Goal: Contribute content

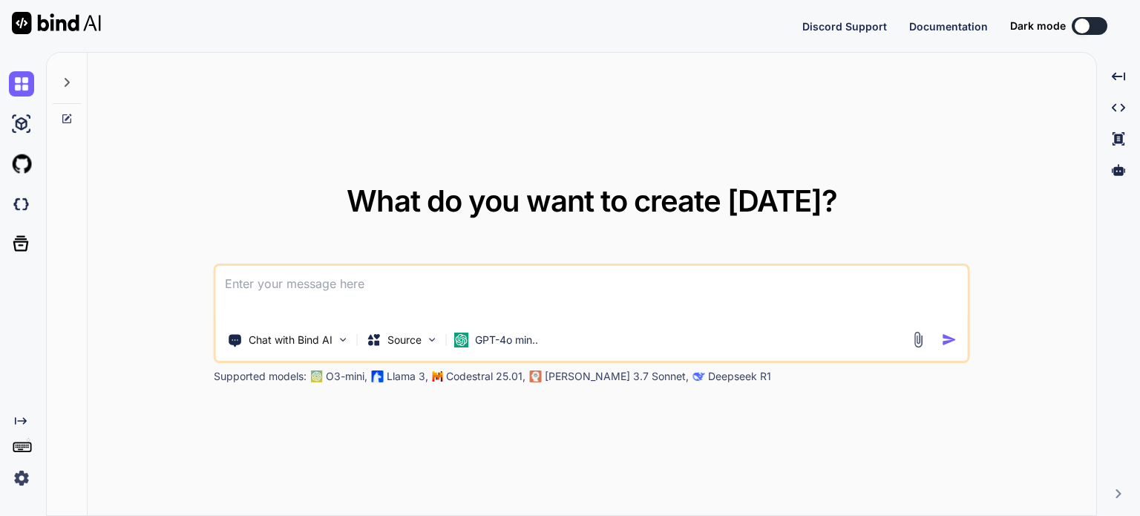
click at [22, 479] on img at bounding box center [21, 477] width 25 height 25
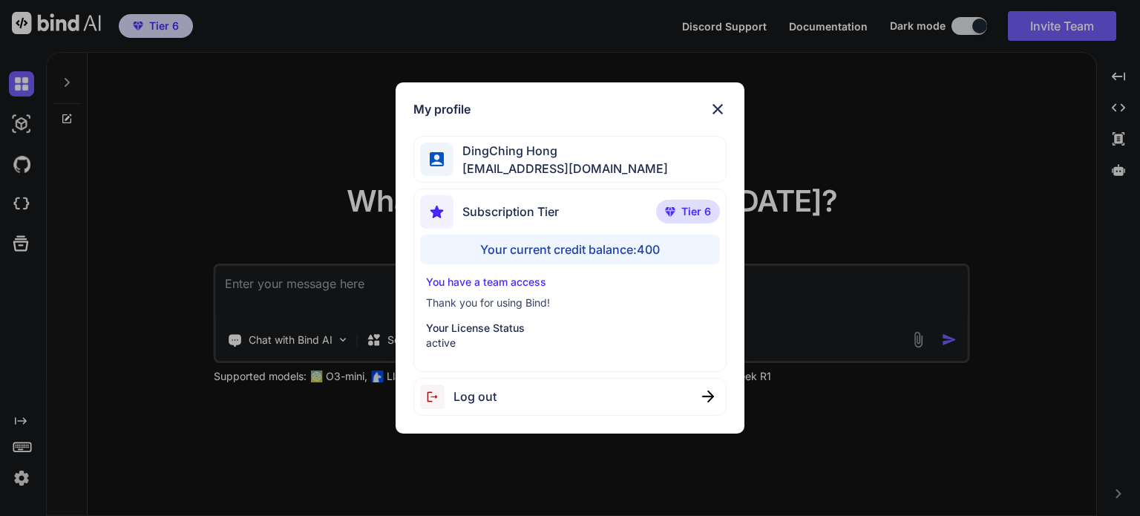
click at [119, 394] on div "My profile DingChing Hong dingching721202@gmail.com Subscription Tier Tier 6 Yo…" at bounding box center [570, 258] width 1140 height 516
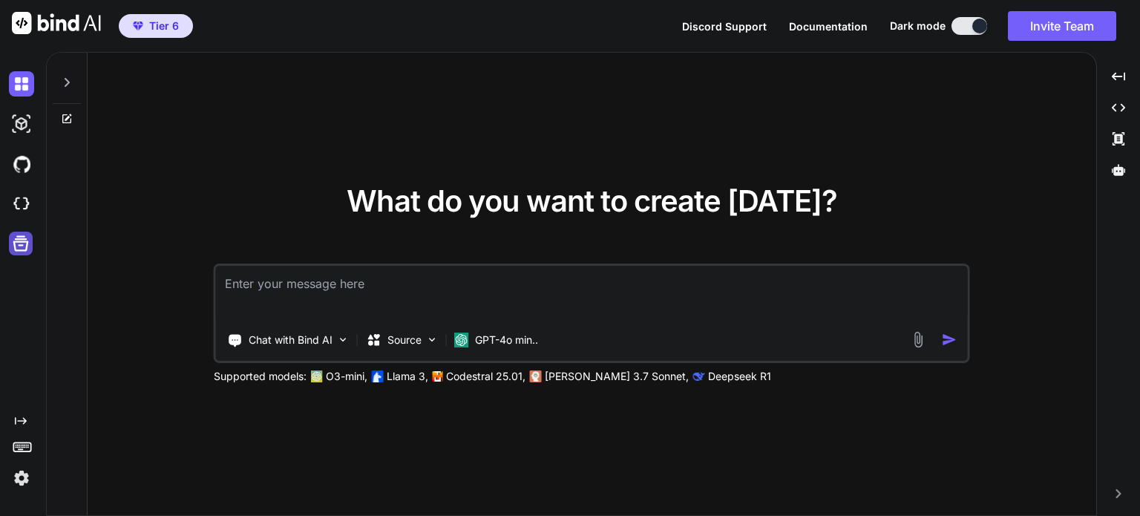
click at [21, 244] on icon at bounding box center [21, 244] width 16 height 16
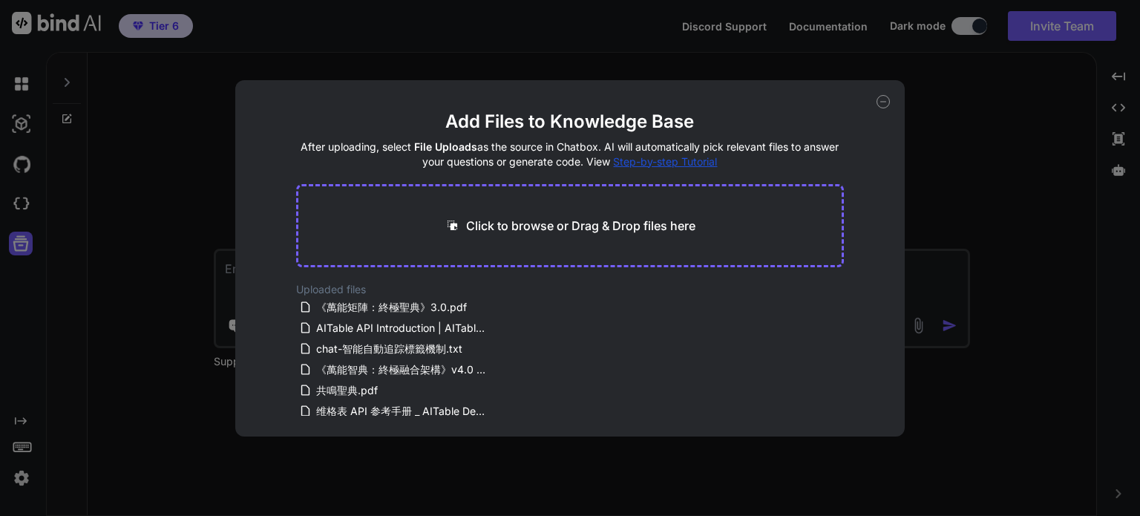
click at [95, 280] on div "Add Files to Knowledge Base After uploading, select File Uploads as the source …" at bounding box center [570, 258] width 1140 height 516
type textarea "x"
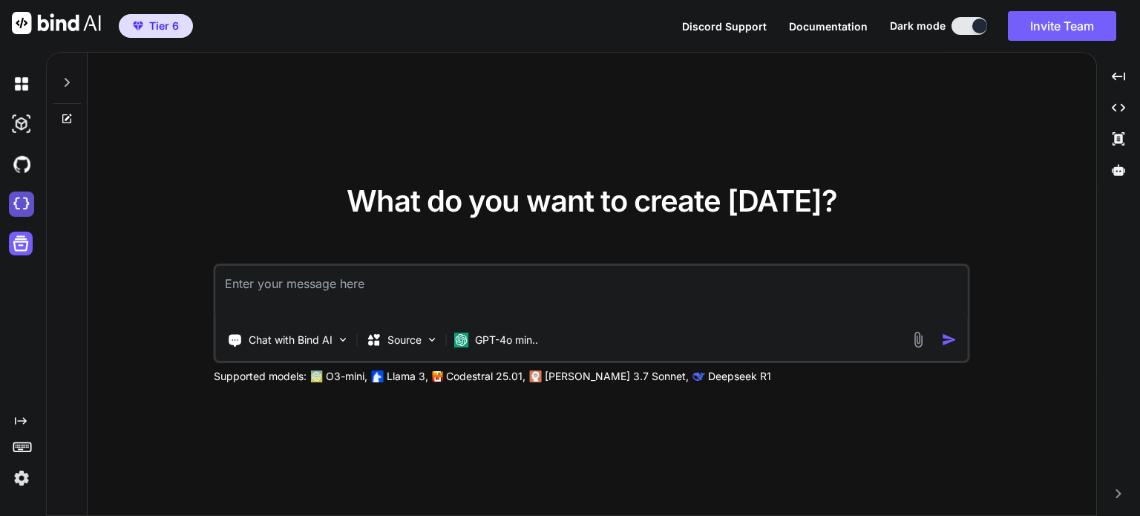
click at [12, 206] on img at bounding box center [21, 203] width 25 height 25
click at [22, 249] on icon at bounding box center [20, 243] width 21 height 21
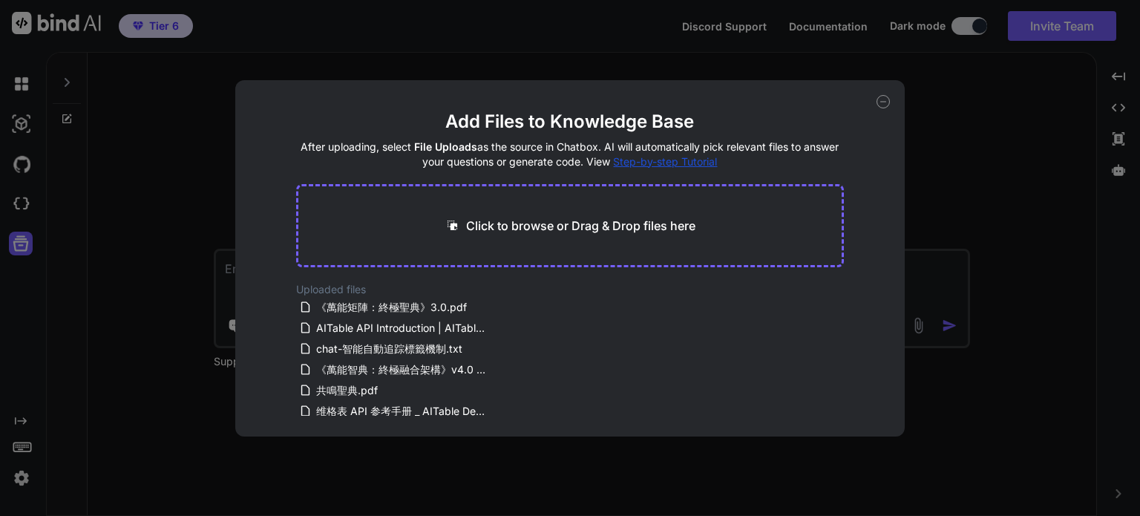
click at [39, 210] on div "Add Files to Knowledge Base After uploading, select File Uploads as the source …" at bounding box center [570, 258] width 1140 height 516
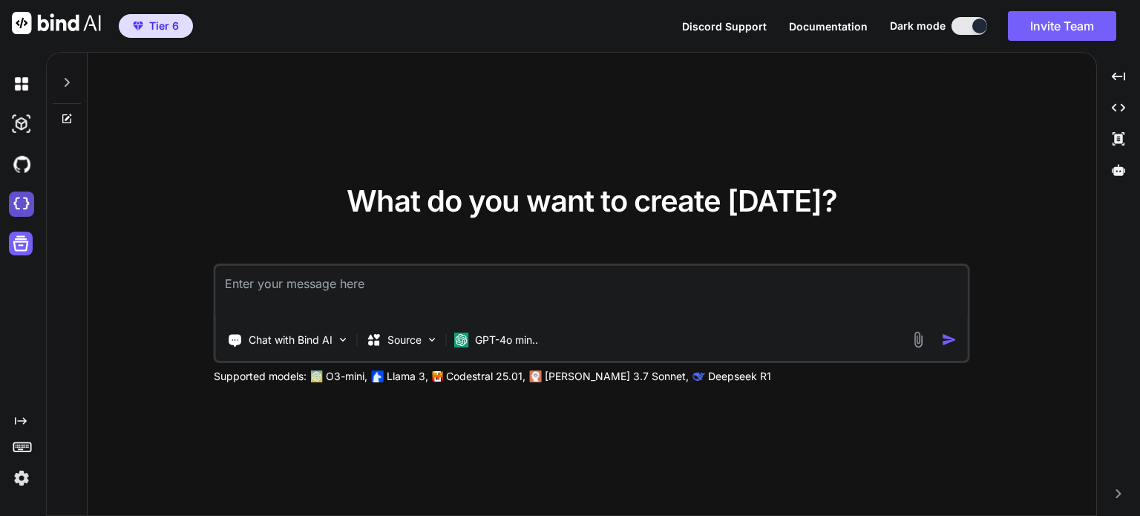
click at [30, 209] on img at bounding box center [21, 203] width 25 height 25
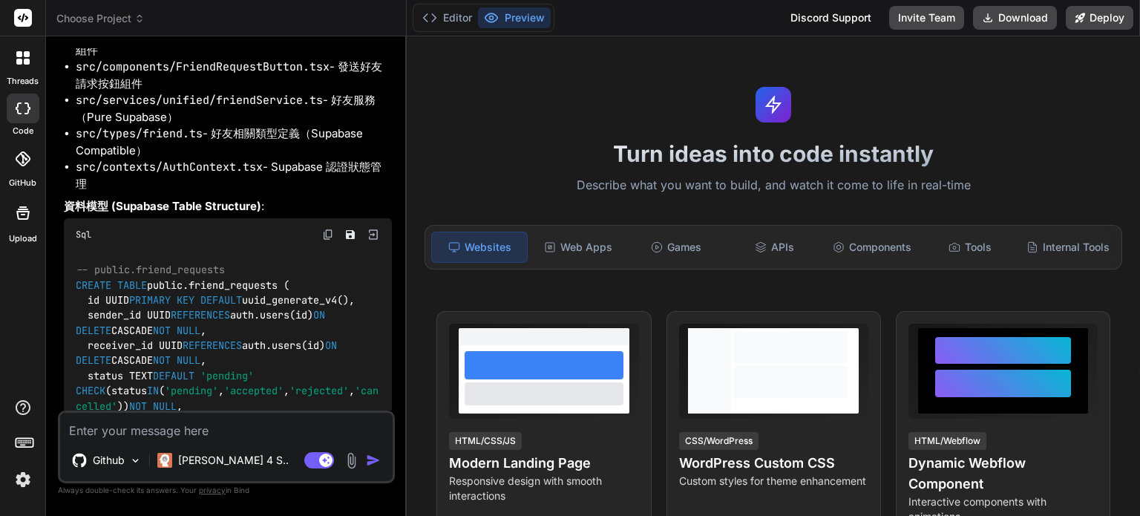
scroll to position [9106, 0]
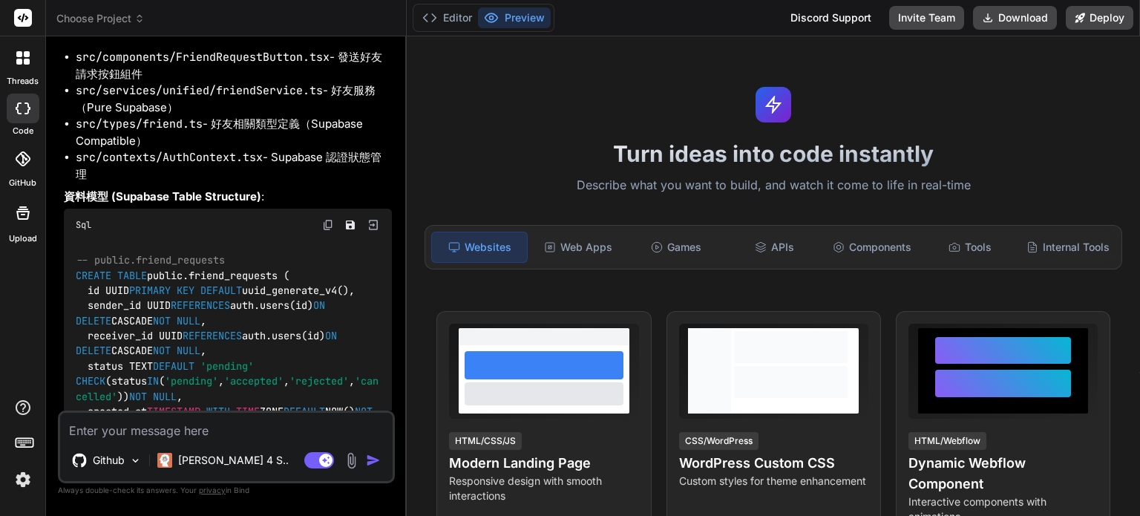
type textarea "x"
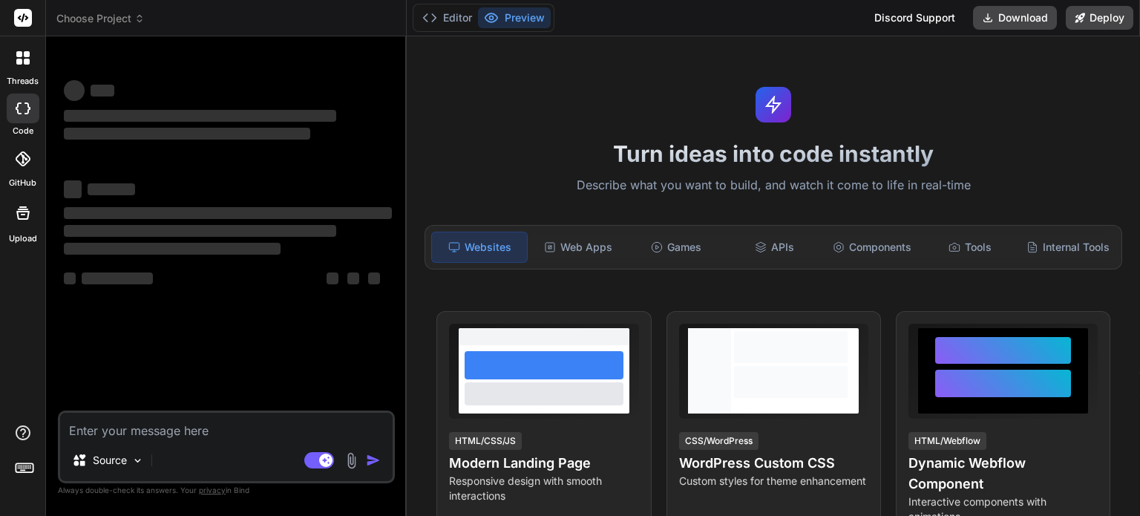
type textarea "x"
